Goal: Go to known website: Go to known website

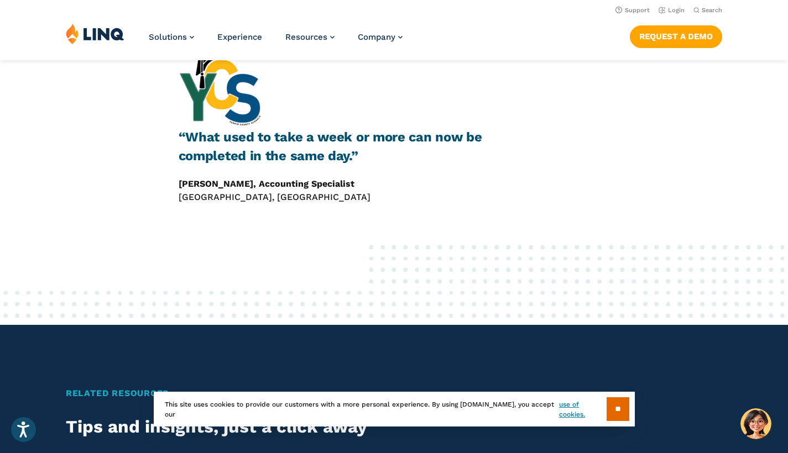
scroll to position [496, 0]
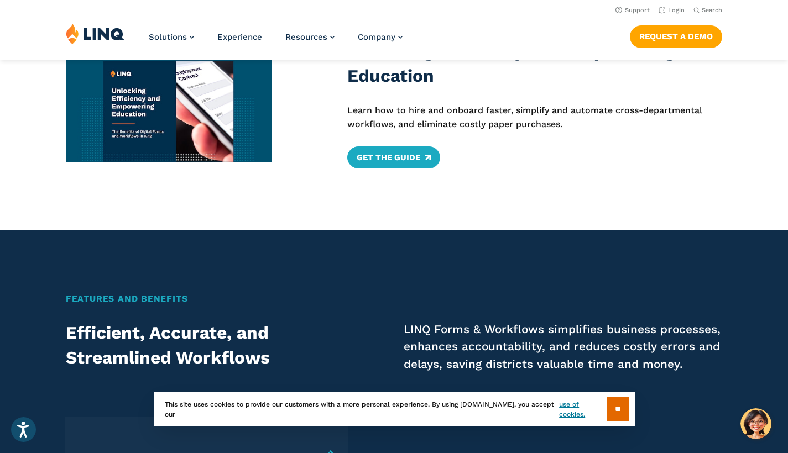
click at [765, 106] on div "Unlocking Efficiency and Empowering Education Learn how to hire and onboard fas…" at bounding box center [394, 103] width 788 height 129
click at [664, 7] on link "Login" at bounding box center [671, 10] width 26 height 7
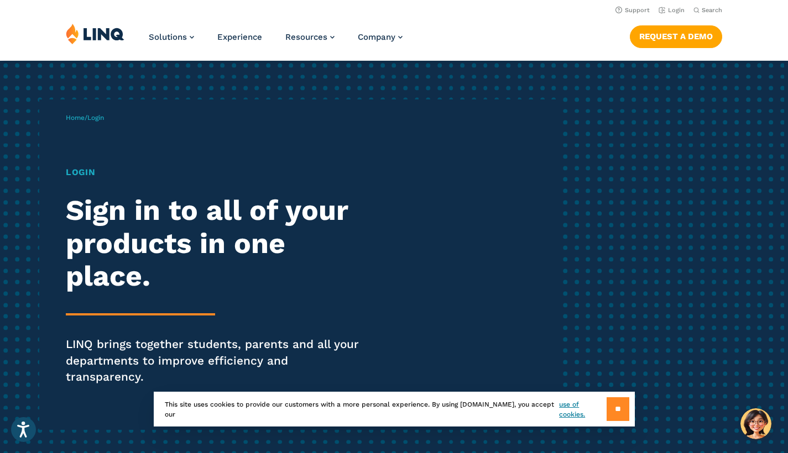
click at [609, 406] on input "**" at bounding box center [618, 410] width 23 height 24
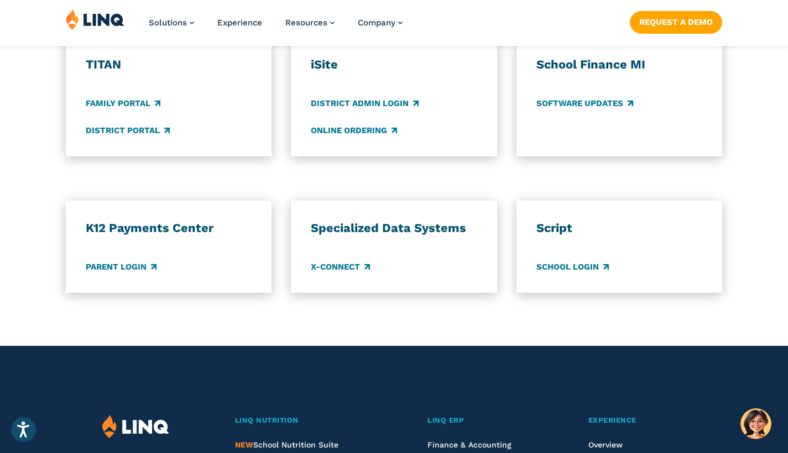
scroll to position [947, 0]
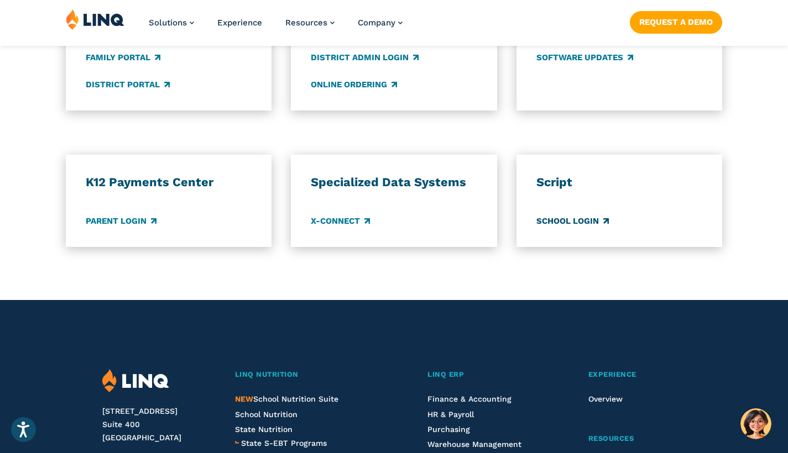
click at [587, 215] on link "School Login" at bounding box center [572, 221] width 72 height 12
